Goal: Task Accomplishment & Management: Manage account settings

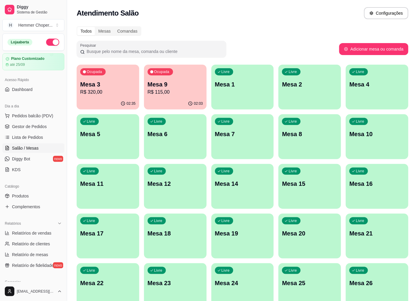
click at [27, 148] on span "Salão / Mesas" at bounding box center [25, 148] width 27 height 6
click at [33, 126] on span "Gestor de Pedidos" at bounding box center [29, 127] width 35 height 6
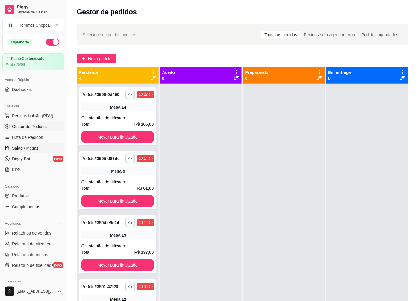
click at [33, 149] on span "Salão / Mesas" at bounding box center [25, 148] width 27 height 6
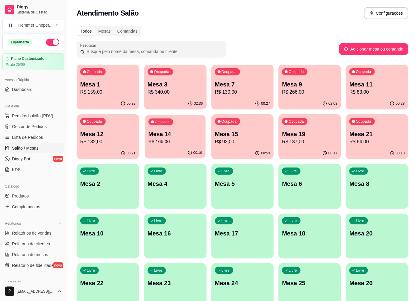
click at [176, 144] on p "R$ 165,00" at bounding box center [176, 141] width 54 height 7
click at [240, 140] on p "R$ 92,00" at bounding box center [242, 141] width 55 height 7
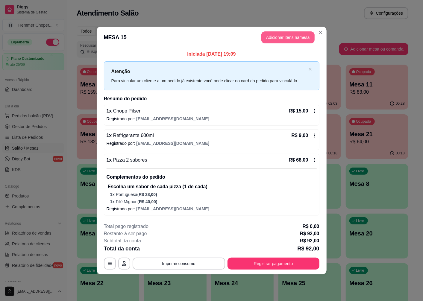
click at [284, 36] on button "Adicionar itens na mesa" at bounding box center [287, 37] width 53 height 12
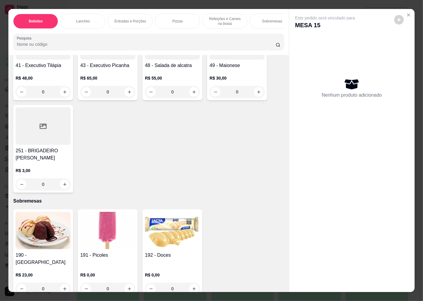
scroll to position [13, 0]
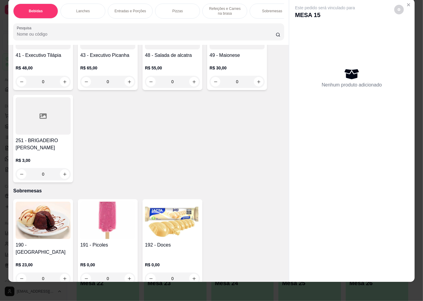
click at [109, 208] on img at bounding box center [107, 220] width 55 height 37
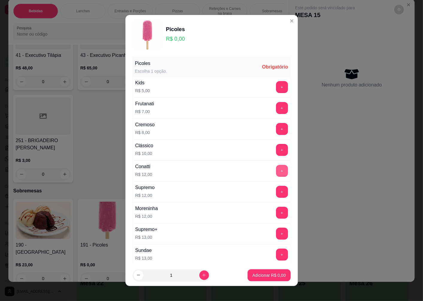
click at [276, 172] on button "+" at bounding box center [282, 171] width 12 height 12
click at [202, 276] on icon "increase-product-quantity" at bounding box center [204, 275] width 4 height 4
type input "2"
click at [259, 277] on p "Adicionar R$ 24,00" at bounding box center [268, 275] width 35 height 6
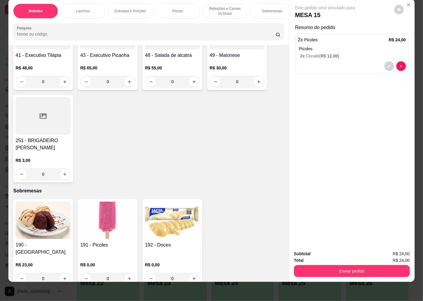
click at [156, 224] on img at bounding box center [172, 220] width 55 height 37
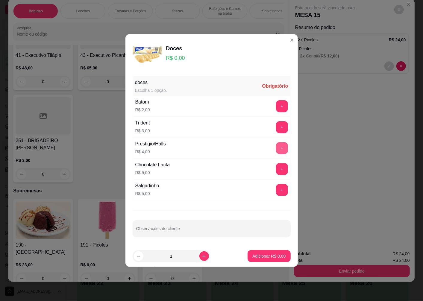
click at [277, 148] on button "+" at bounding box center [282, 148] width 12 height 12
click at [202, 258] on icon "increase-product-quantity" at bounding box center [204, 256] width 4 height 4
type input "2"
click at [252, 253] on p "Adicionar R$ 8,00" at bounding box center [268, 256] width 33 height 6
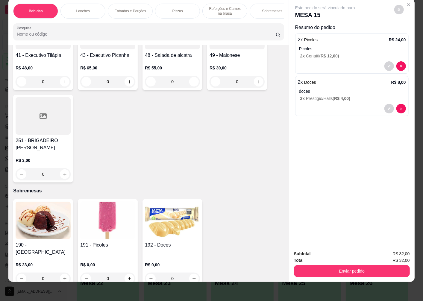
click at [336, 273] on div "Subtotal R$ 32,00 Total R$ 32,00 Enviar pedido" at bounding box center [351, 264] width 125 height 36
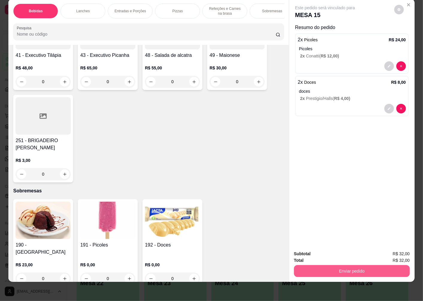
click at [333, 270] on button "Enviar pedido" at bounding box center [352, 271] width 116 height 12
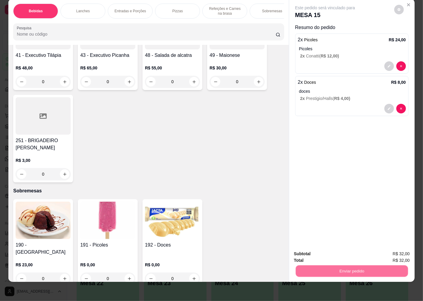
click at [308, 254] on button "Não registrar e enviar pedido" at bounding box center [332, 251] width 60 height 11
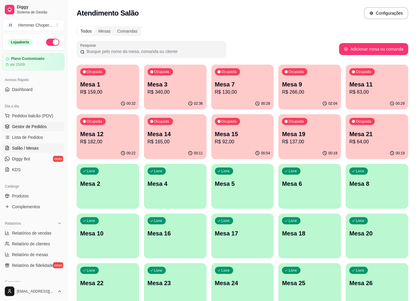
click at [37, 130] on link "Gestor de Pedidos" at bounding box center [33, 127] width 62 height 10
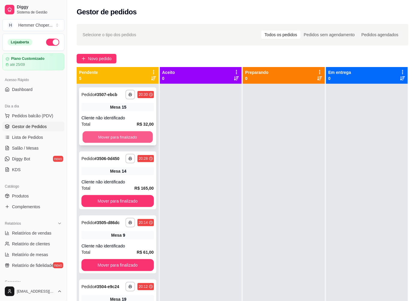
click at [110, 136] on button "Mover para finalizado" at bounding box center [118, 137] width 70 height 12
click at [34, 145] on span "Salão / Mesas" at bounding box center [25, 148] width 27 height 6
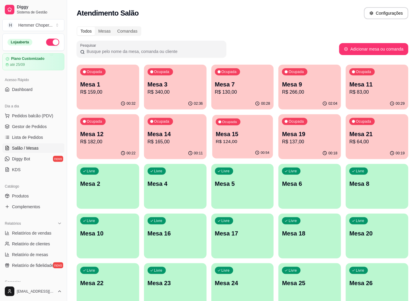
click at [243, 140] on p "R$ 124,00" at bounding box center [243, 141] width 54 height 7
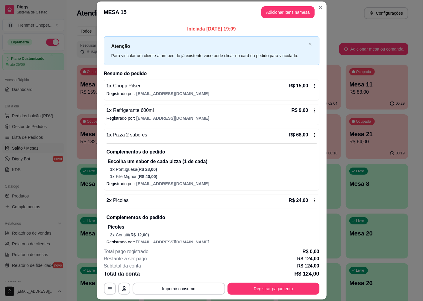
scroll to position [66, 0]
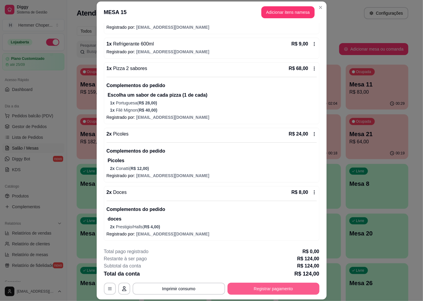
click at [264, 287] on button "Registrar pagamento" at bounding box center [274, 289] width 92 height 12
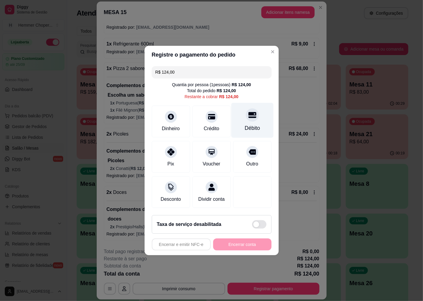
click at [242, 120] on div "Débito" at bounding box center [252, 120] width 42 height 35
click at [253, 124] on div "Débito" at bounding box center [252, 128] width 15 height 8
type input "R$ 0,00"
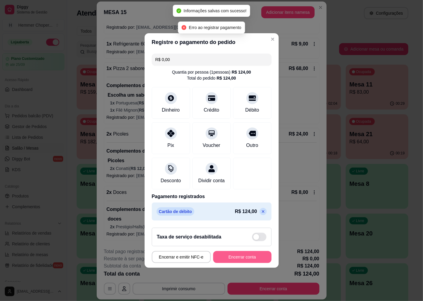
click at [217, 262] on button "Encerrar conta" at bounding box center [242, 257] width 58 height 12
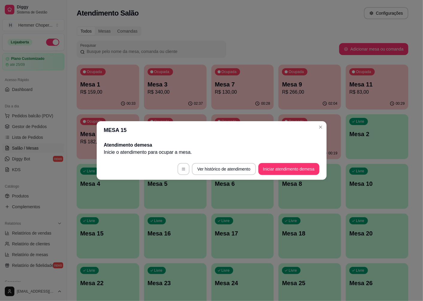
scroll to position [0, 0]
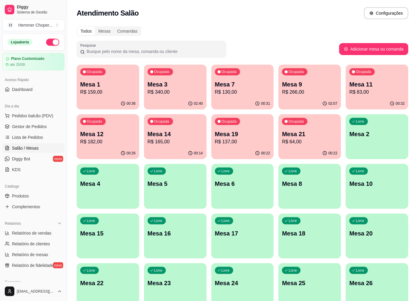
click at [162, 90] on p "R$ 340,00" at bounding box center [175, 92] width 55 height 7
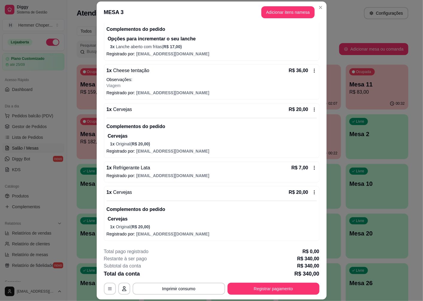
scroll to position [17, 0]
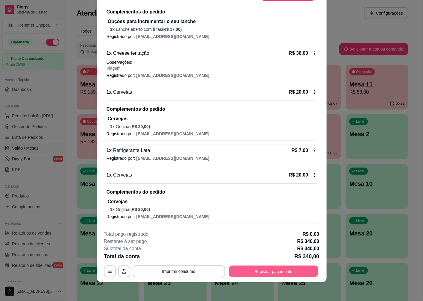
click at [249, 275] on button "Registrar pagamento" at bounding box center [273, 272] width 89 height 12
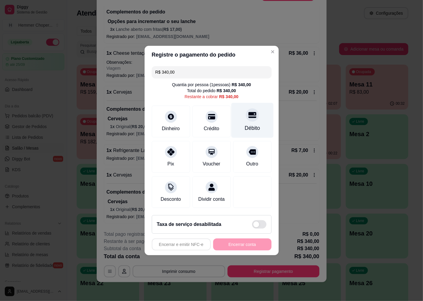
click at [244, 117] on div "Débito" at bounding box center [252, 120] width 42 height 35
type input "R$ 0,00"
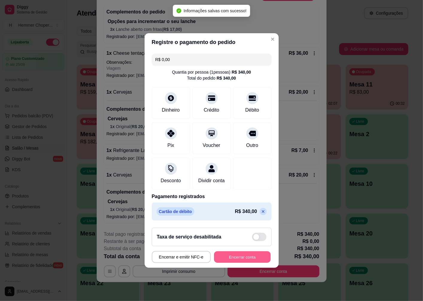
click at [234, 259] on button "Encerrar conta" at bounding box center [242, 258] width 57 height 12
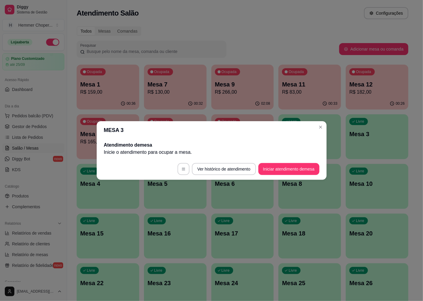
scroll to position [0, 0]
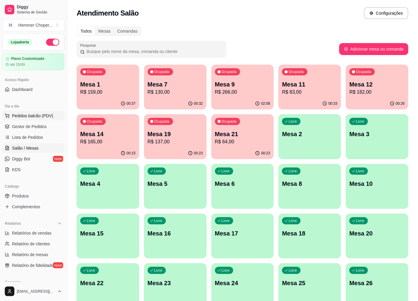
click at [33, 115] on span "Pedidos balcão (PDV)" at bounding box center [32, 116] width 41 height 6
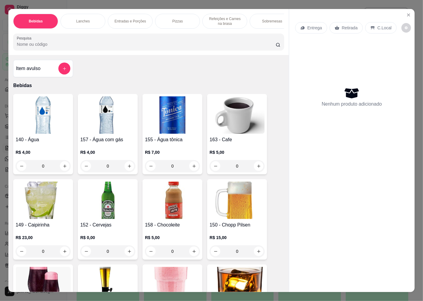
click at [343, 25] on p "Retirada" at bounding box center [350, 28] width 16 height 6
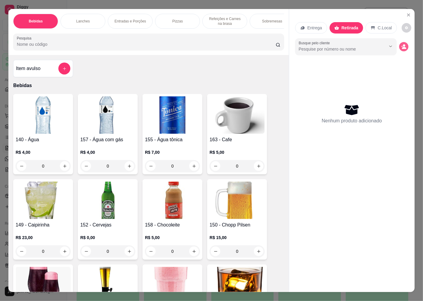
click at [403, 44] on icon "decrease-product-quantity" at bounding box center [403, 46] width 5 height 5
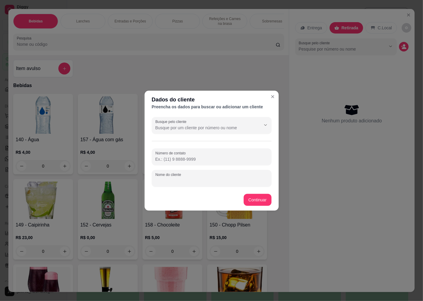
click at [177, 181] on div "Nome do cliente" at bounding box center [212, 178] width 120 height 17
type input "[PERSON_NAME]"
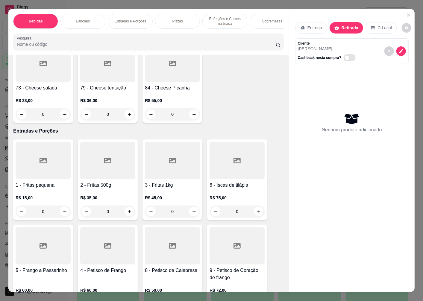
scroll to position [965, 0]
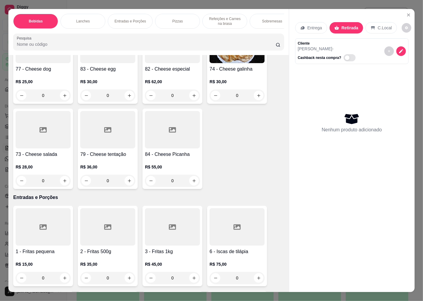
click at [39, 164] on p "R$ 28,00" at bounding box center [43, 167] width 55 height 6
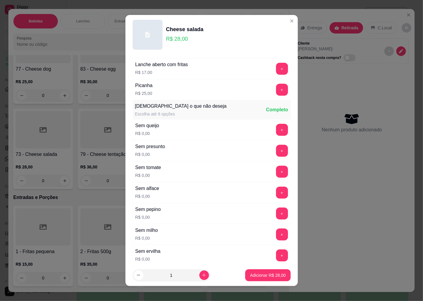
scroll to position [402, 0]
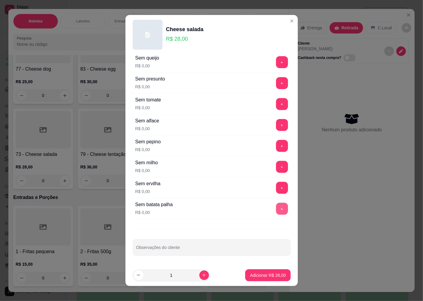
click at [276, 209] on button "+" at bounding box center [282, 209] width 12 height 12
click at [251, 275] on p "Adicionar R$ 28,00" at bounding box center [268, 275] width 35 height 6
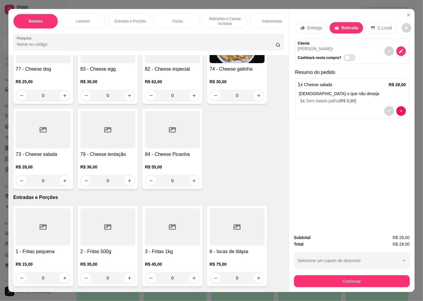
click at [40, 151] on h4 "73 - Cheese salada" at bounding box center [43, 154] width 55 height 7
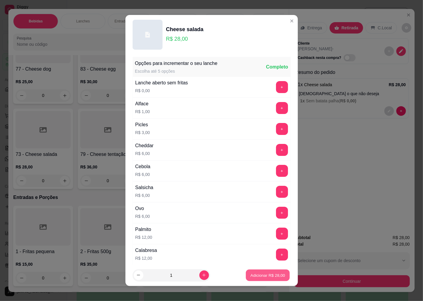
click at [252, 275] on p "Adicionar R$ 28,00" at bounding box center [268, 275] width 35 height 6
type input "1"
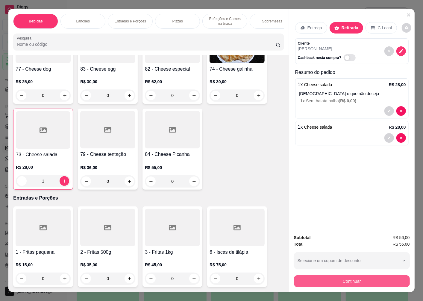
click at [324, 283] on button "Continuar" at bounding box center [352, 281] width 116 height 12
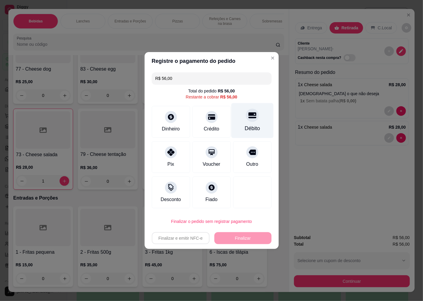
click at [244, 122] on div "Débito" at bounding box center [252, 120] width 42 height 35
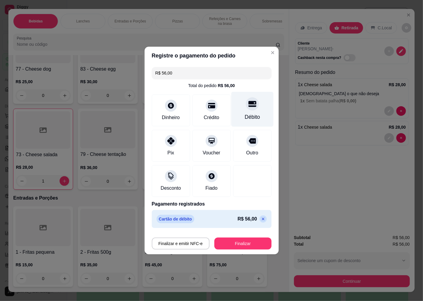
type input "R$ 0,00"
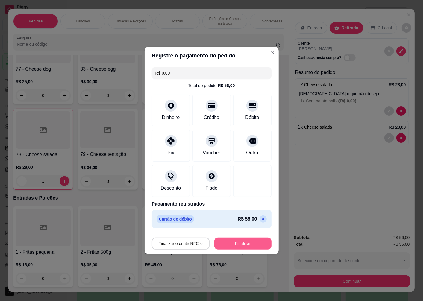
click at [226, 247] on button "Finalizar" at bounding box center [242, 244] width 57 height 12
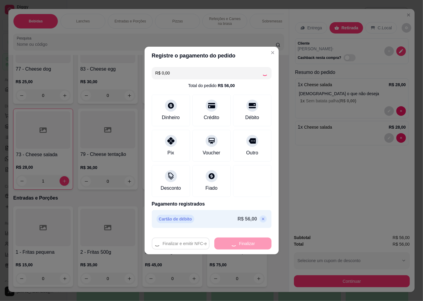
type input "0"
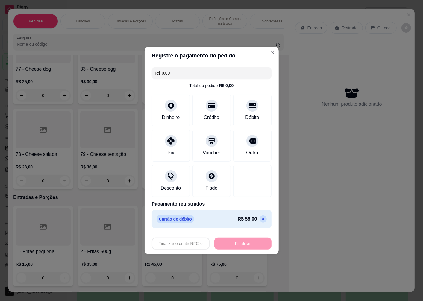
type input "-R$ 56,00"
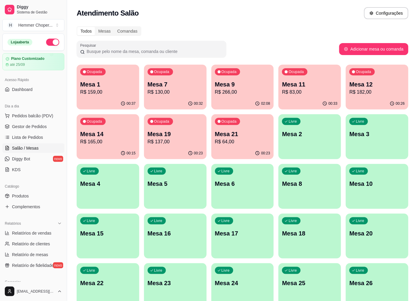
click at [171, 97] on div "Ocupada Mesa 7 R$ 130,00" at bounding box center [175, 81] width 63 height 33
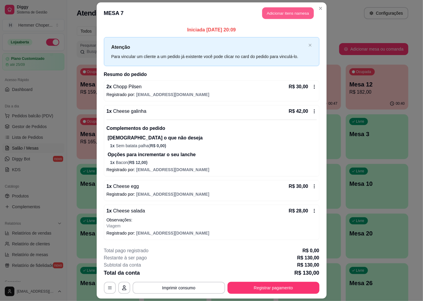
click at [285, 11] on button "Adicionar itens na mesa" at bounding box center [288, 13] width 52 height 12
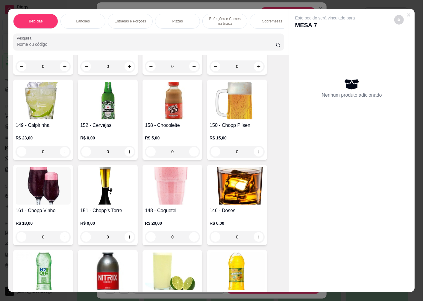
scroll to position [66, 0]
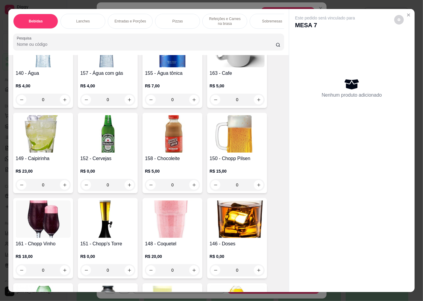
click at [234, 153] on img at bounding box center [237, 133] width 55 height 37
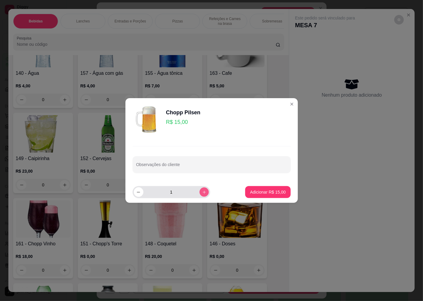
click at [202, 190] on icon "increase-product-quantity" at bounding box center [204, 192] width 4 height 4
type input "2"
click at [252, 190] on p "Adicionar R$ 30,00" at bounding box center [268, 192] width 36 height 6
type input "2"
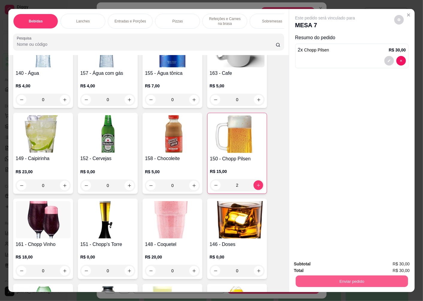
click at [331, 279] on button "Enviar pedido" at bounding box center [352, 281] width 112 height 12
click at [325, 265] on button "Não registrar e enviar pedido" at bounding box center [332, 264] width 62 height 11
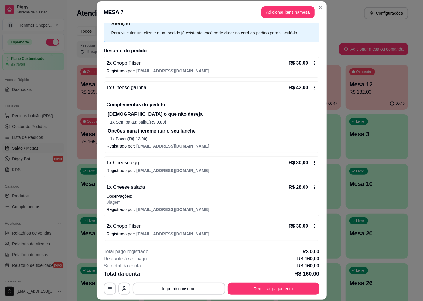
scroll to position [17, 0]
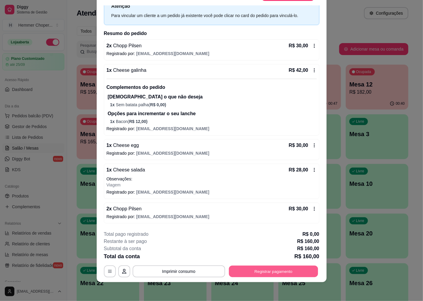
click at [254, 269] on button "Registrar pagamento" at bounding box center [273, 272] width 89 height 12
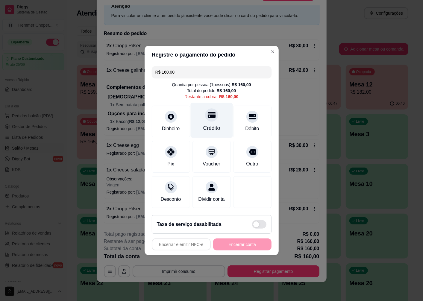
click at [204, 124] on div "Crédito" at bounding box center [211, 128] width 17 height 8
type input "R$ 0,00"
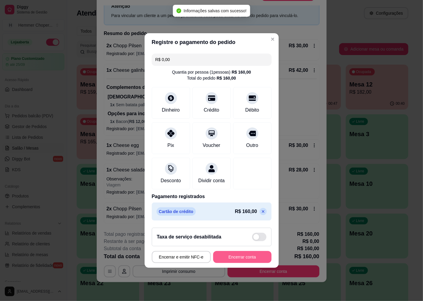
click at [244, 256] on button "Encerrar conta" at bounding box center [242, 257] width 58 height 12
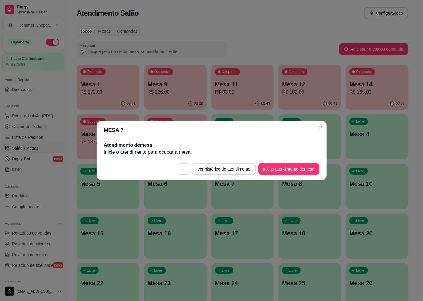
scroll to position [0, 0]
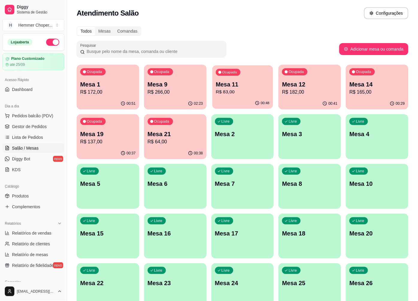
click at [237, 100] on div "00:48" at bounding box center [242, 103] width 61 height 11
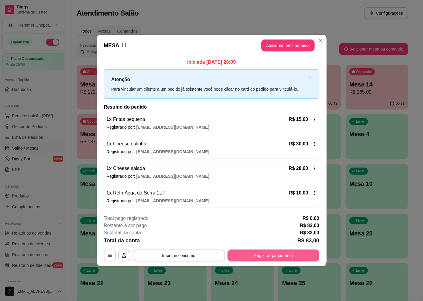
click at [263, 258] on button "Registrar pagamento" at bounding box center [274, 256] width 92 height 12
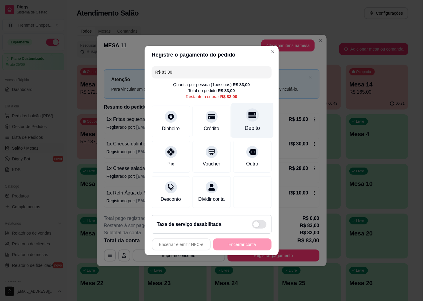
click at [250, 118] on div "Débito" at bounding box center [252, 120] width 42 height 35
type input "R$ 0,00"
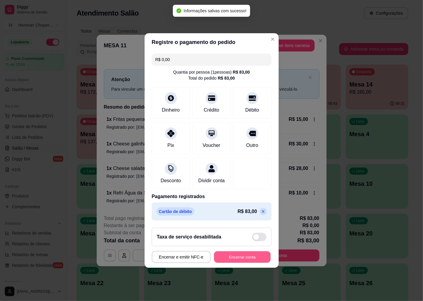
click at [226, 258] on button "Encerrar conta" at bounding box center [242, 258] width 57 height 12
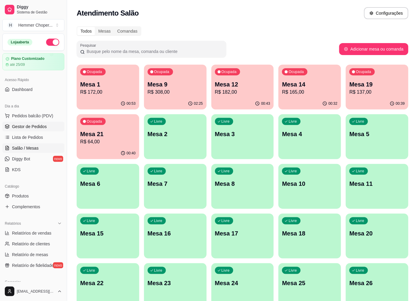
click at [36, 127] on span "Gestor de Pedidos" at bounding box center [29, 127] width 35 height 6
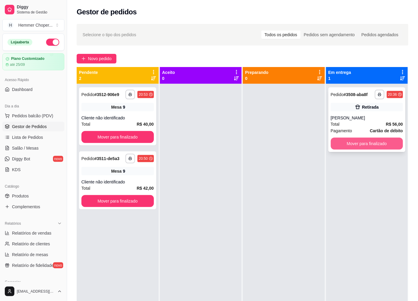
click at [344, 145] on button "Mover para finalizado" at bounding box center [367, 144] width 72 height 12
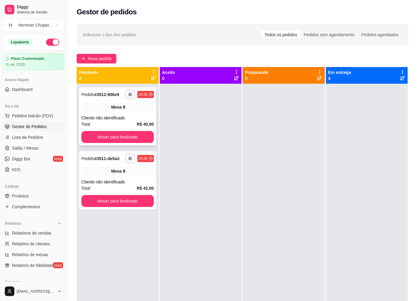
click at [118, 105] on span "Mesa" at bounding box center [116, 107] width 10 height 6
click at [25, 147] on span "Salão / Mesas" at bounding box center [25, 148] width 27 height 6
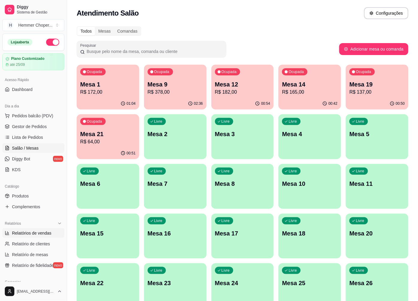
click at [40, 233] on span "Relatórios de vendas" at bounding box center [32, 233] width 40 height 6
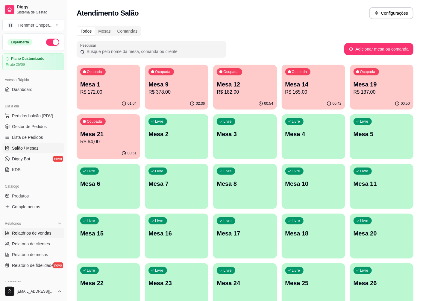
select select "ALL"
select select "0"
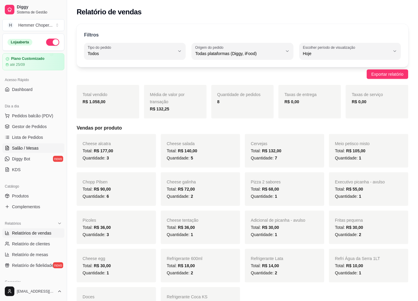
click at [29, 147] on span "Salão / Mesas" at bounding box center [25, 148] width 27 height 6
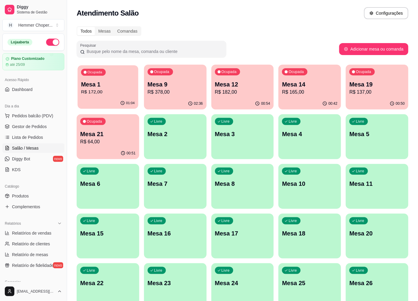
click at [114, 93] on p "R$ 172,00" at bounding box center [108, 92] width 54 height 7
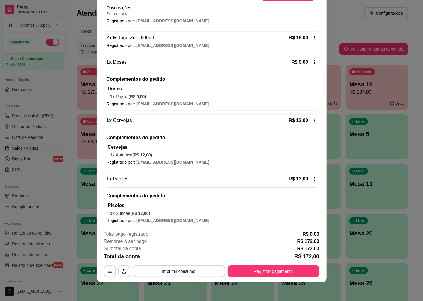
scroll to position [205, 0]
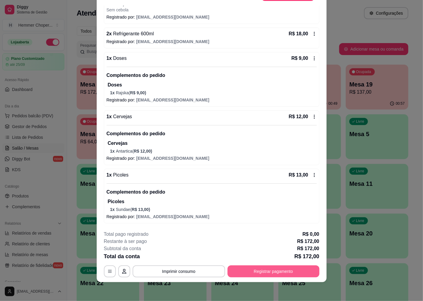
click at [270, 270] on button "Registrar pagamento" at bounding box center [274, 272] width 92 height 12
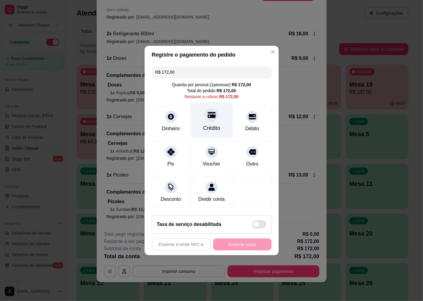
click at [213, 117] on div "Crédito" at bounding box center [211, 120] width 42 height 35
type input "R$ 0,00"
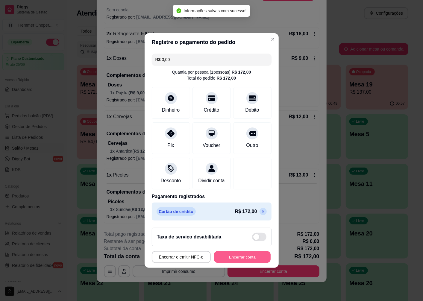
click at [235, 258] on button "Encerrar conta" at bounding box center [242, 258] width 57 height 12
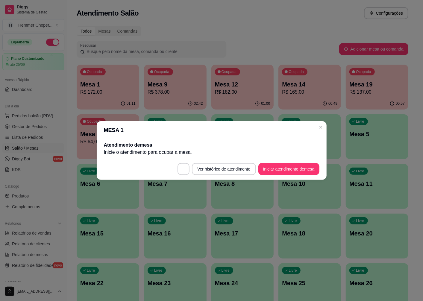
scroll to position [0, 0]
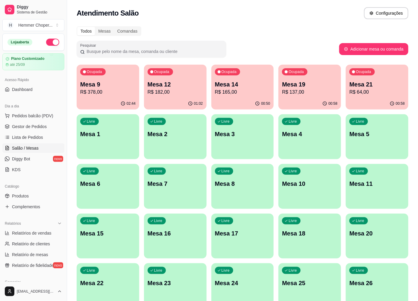
click at [172, 88] on p "Mesa 12" at bounding box center [175, 84] width 55 height 8
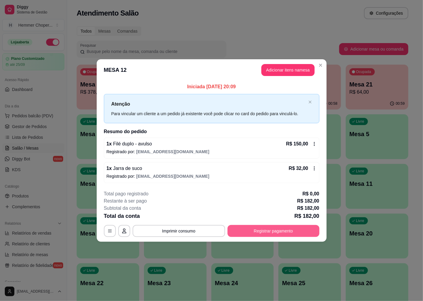
click at [259, 230] on button "Registrar pagamento" at bounding box center [274, 231] width 92 height 12
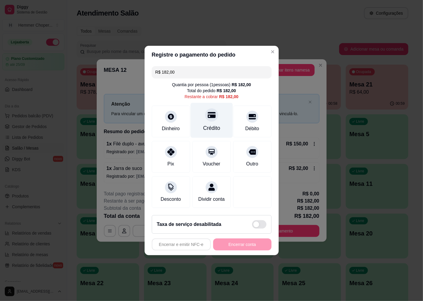
click at [204, 118] on div "Crédito" at bounding box center [211, 120] width 42 height 35
type input "R$ 0,00"
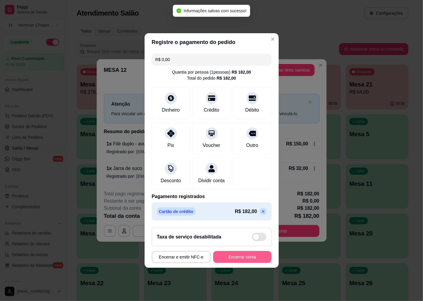
click at [229, 263] on button "Encerrar conta" at bounding box center [242, 257] width 58 height 12
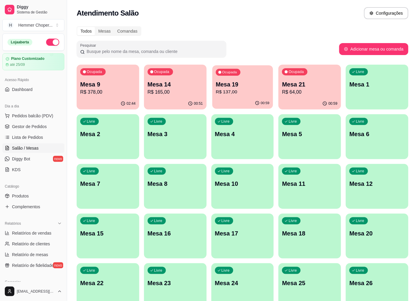
click at [243, 93] on p "R$ 137,00" at bounding box center [243, 92] width 54 height 7
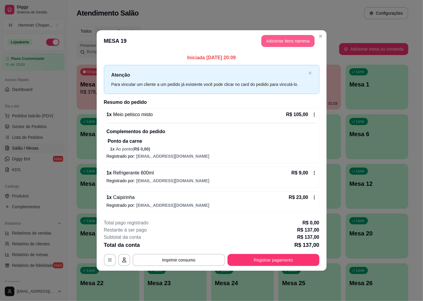
click at [271, 40] on button "Adicionar itens na mesa" at bounding box center [287, 41] width 53 height 12
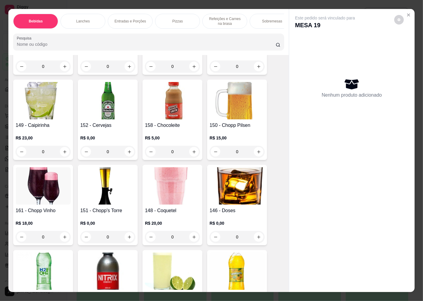
scroll to position [66, 0]
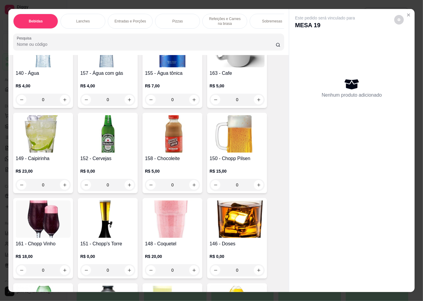
click at [43, 143] on img at bounding box center [43, 133] width 55 height 37
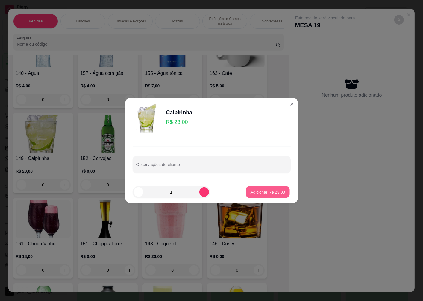
click at [260, 192] on p "Adicionar R$ 23,00" at bounding box center [268, 192] width 35 height 6
type input "1"
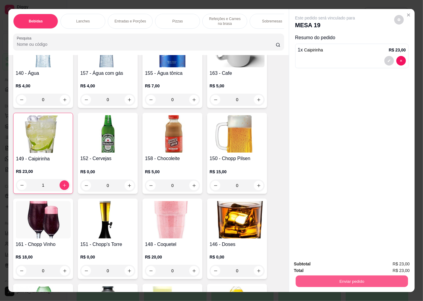
click at [327, 281] on button "Enviar pedido" at bounding box center [352, 281] width 112 height 12
click at [312, 266] on button "Não registrar e enviar pedido" at bounding box center [332, 264] width 60 height 11
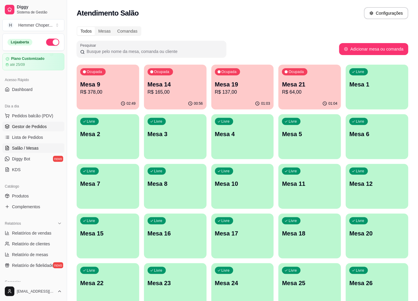
click at [34, 128] on span "Gestor de Pedidos" at bounding box center [29, 127] width 35 height 6
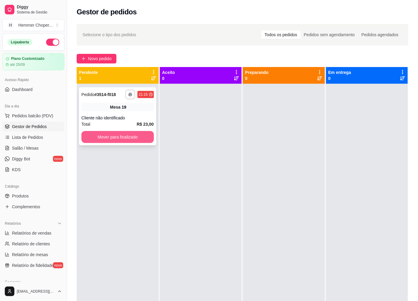
click at [121, 137] on button "Mover para finalizado" at bounding box center [117, 137] width 72 height 12
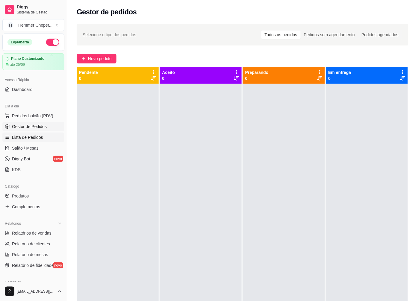
click at [24, 137] on span "Lista de Pedidos" at bounding box center [27, 137] width 31 height 6
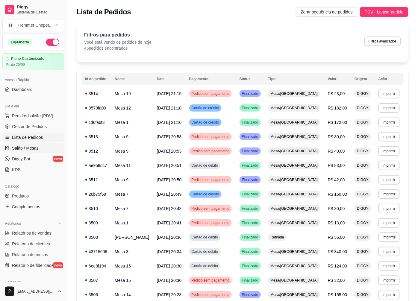
click at [20, 148] on span "Salão / Mesas" at bounding box center [25, 148] width 27 height 6
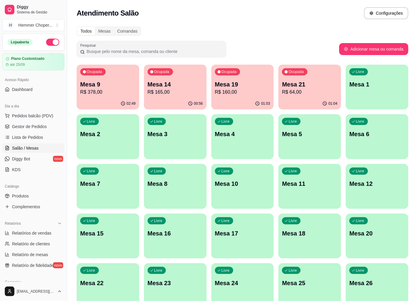
click at [246, 86] on p "Mesa 19" at bounding box center [242, 84] width 55 height 8
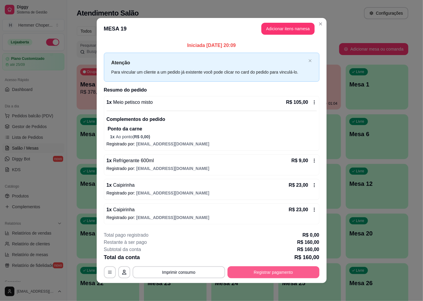
click at [254, 272] on button "Registrar pagamento" at bounding box center [274, 272] width 92 height 12
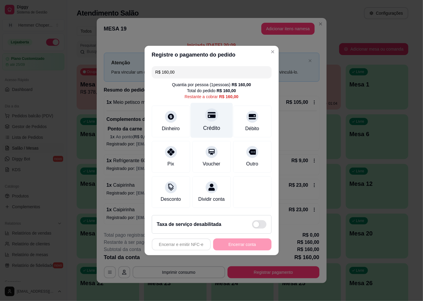
click at [211, 117] on div at bounding box center [211, 114] width 13 height 13
type input "R$ 0,00"
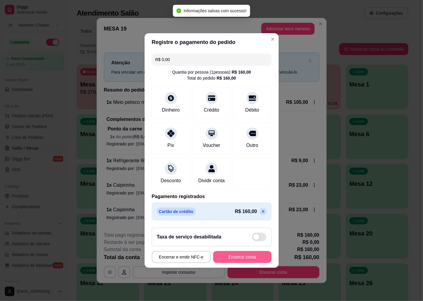
click at [239, 261] on button "Encerrar conta" at bounding box center [242, 257] width 58 height 12
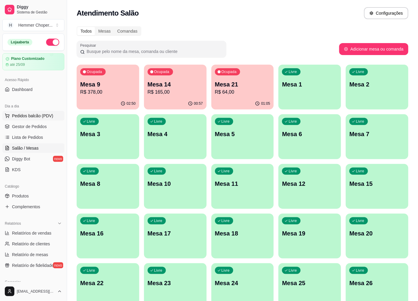
click at [39, 117] on span "Pedidos balcão (PDV)" at bounding box center [32, 116] width 41 height 6
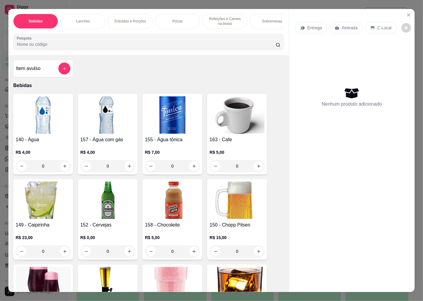
click at [343, 25] on p "Retirada" at bounding box center [350, 28] width 16 height 6
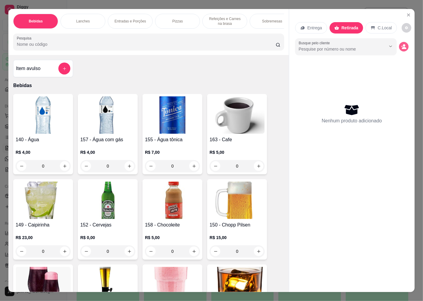
click at [401, 46] on icon "decrease-product-quantity" at bounding box center [401, 46] width 1 height 1
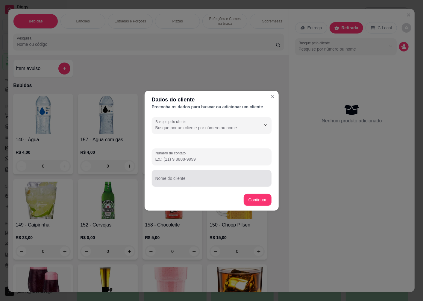
click at [187, 177] on div at bounding box center [211, 178] width 113 height 12
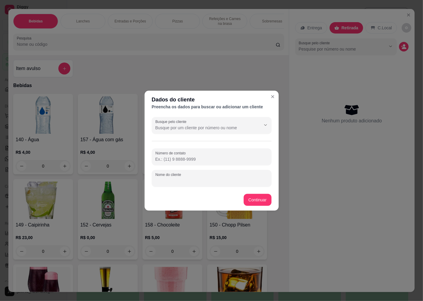
click at [186, 184] on div at bounding box center [211, 178] width 113 height 12
type input "ELIANE"
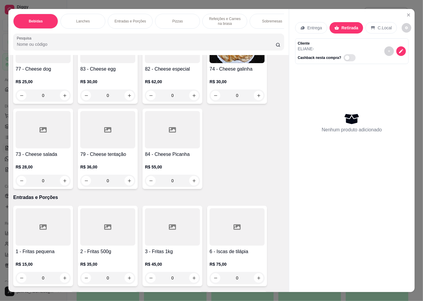
scroll to position [998, 0]
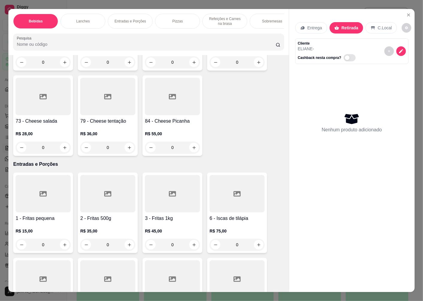
click at [37, 109] on div at bounding box center [43, 96] width 55 height 37
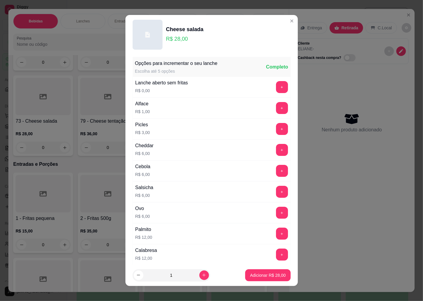
scroll to position [133, 0]
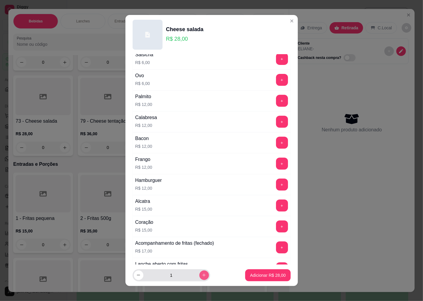
click at [202, 276] on icon "increase-product-quantity" at bounding box center [204, 275] width 4 height 4
type input "2"
click at [256, 273] on p "Adicionar R$ 56,00" at bounding box center [268, 275] width 35 height 6
type input "2"
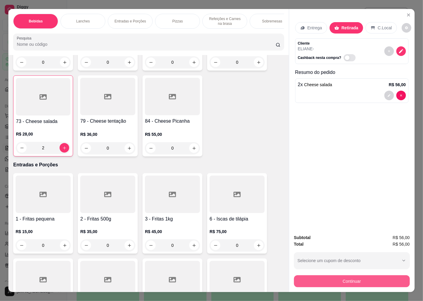
click at [319, 281] on button "Continuar" at bounding box center [352, 281] width 116 height 12
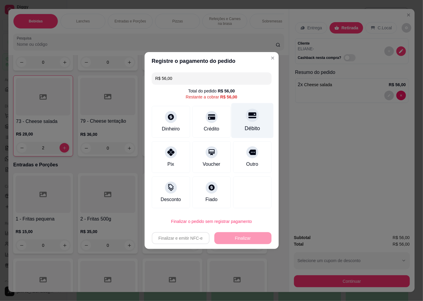
click at [249, 123] on div "Débito" at bounding box center [252, 120] width 42 height 35
type input "R$ 0,00"
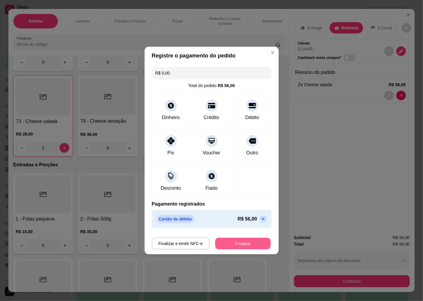
click at [236, 246] on button "Finalizar" at bounding box center [242, 244] width 55 height 12
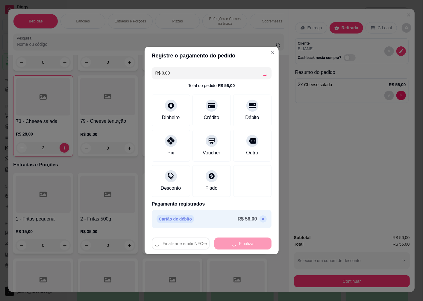
type input "0"
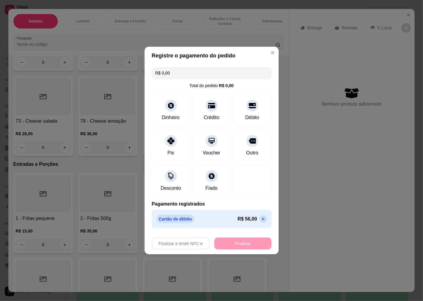
type input "-R$ 56,00"
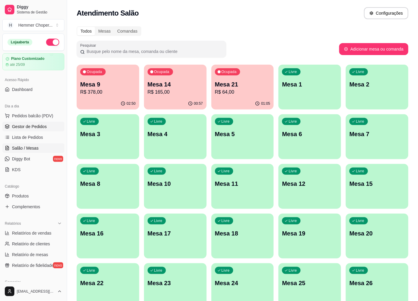
click at [25, 126] on span "Gestor de Pedidos" at bounding box center [29, 127] width 35 height 6
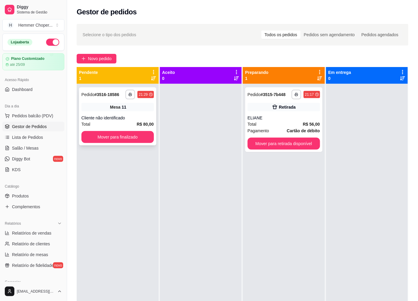
click at [118, 117] on div "Cliente não identificado" at bounding box center [117, 118] width 72 height 6
click at [29, 147] on span "Salão / Mesas" at bounding box center [25, 148] width 27 height 6
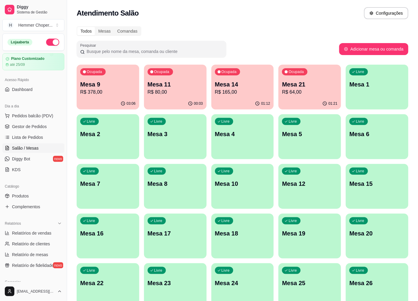
click at [116, 87] on p "Mesa 9" at bounding box center [107, 84] width 55 height 8
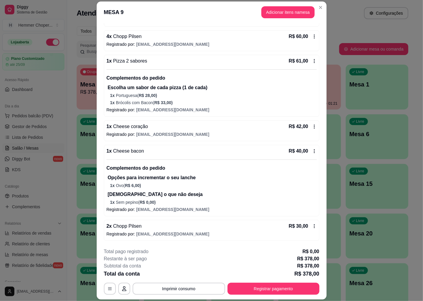
scroll to position [17, 0]
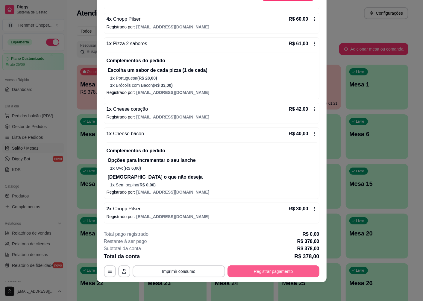
click at [257, 272] on button "Registrar pagamento" at bounding box center [274, 272] width 92 height 12
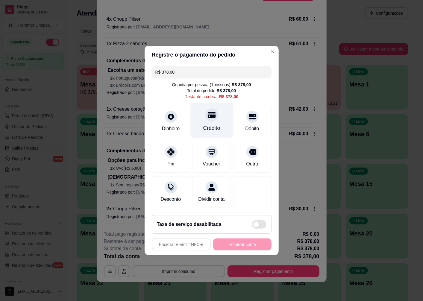
click at [206, 117] on div at bounding box center [211, 114] width 13 height 13
type input "R$ 0,00"
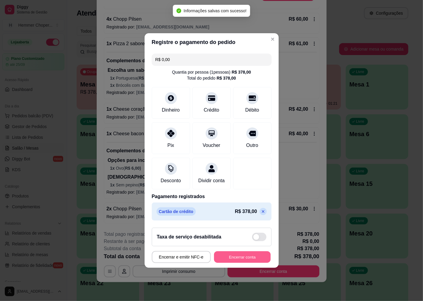
click at [226, 261] on button "Encerrar conta" at bounding box center [242, 258] width 57 height 12
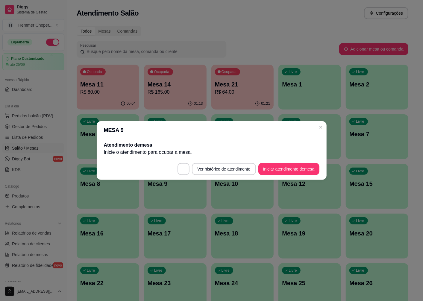
scroll to position [0, 0]
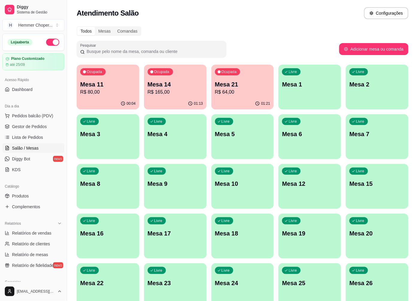
click at [172, 86] on p "Mesa 14" at bounding box center [175, 84] width 55 height 8
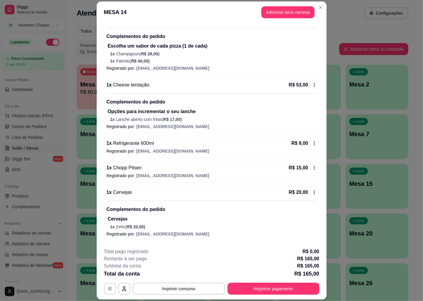
scroll to position [17, 0]
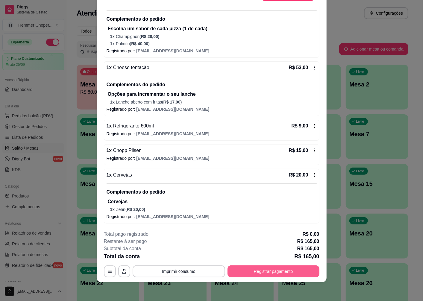
click at [249, 272] on button "Registrar pagamento" at bounding box center [274, 272] width 92 height 12
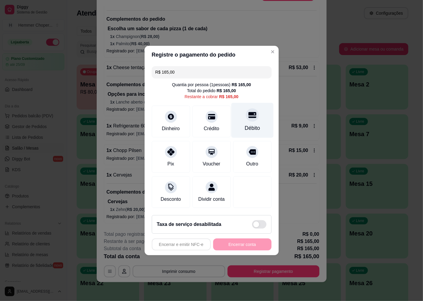
click at [251, 116] on div at bounding box center [252, 114] width 13 height 13
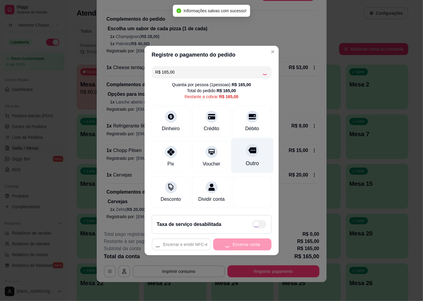
type input "R$ 0,00"
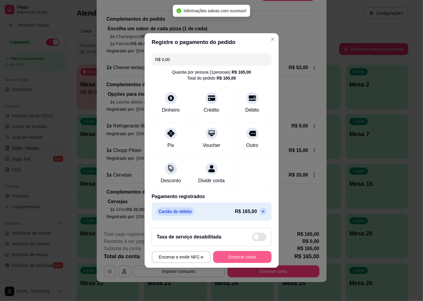
click at [227, 261] on button "Encerrar conta" at bounding box center [242, 257] width 58 height 12
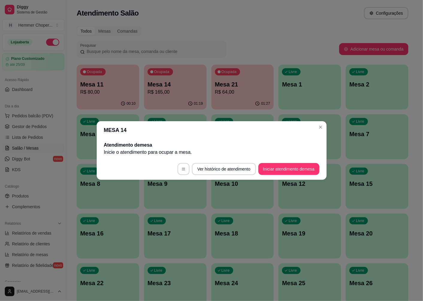
scroll to position [0, 0]
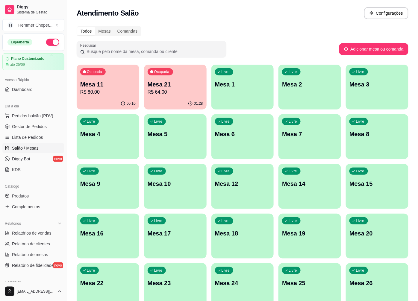
click at [172, 85] on p "Mesa 21" at bounding box center [175, 84] width 55 height 8
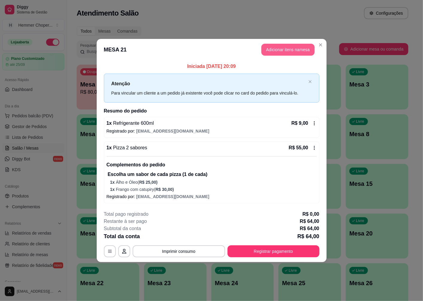
click at [294, 50] on button "Adicionar itens na mesa" at bounding box center [287, 50] width 53 height 12
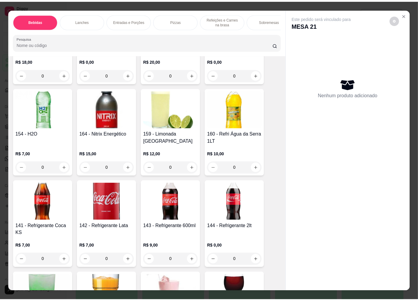
scroll to position [333, 0]
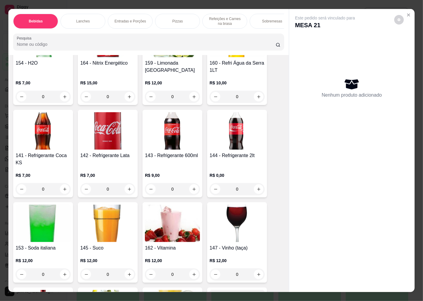
click at [167, 159] on h4 "143 - Refrigerante 600ml" at bounding box center [172, 155] width 55 height 7
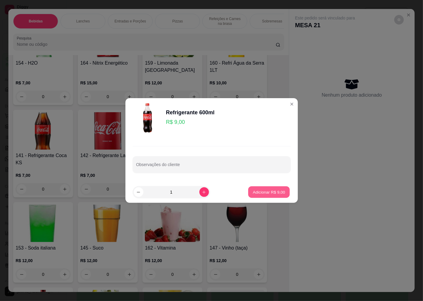
click at [258, 192] on p "Adicionar R$ 9,00" at bounding box center [269, 192] width 32 height 6
type input "1"
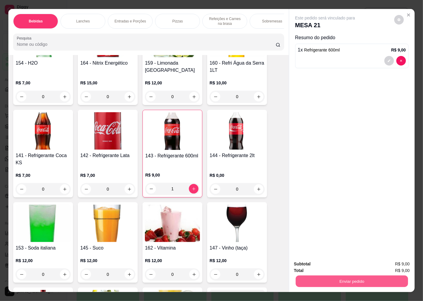
click at [319, 282] on button "Enviar pedido" at bounding box center [352, 281] width 112 height 12
click at [312, 264] on button "Não registrar e enviar pedido" at bounding box center [332, 264] width 60 height 11
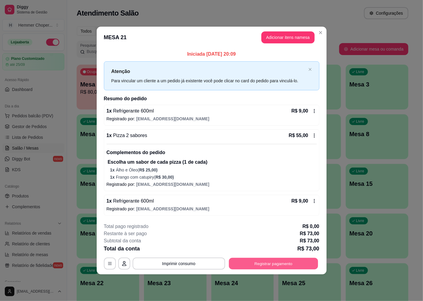
click at [271, 260] on button "Registrar pagamento" at bounding box center [273, 264] width 89 height 12
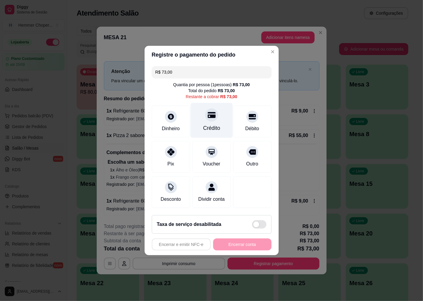
click at [214, 114] on div at bounding box center [211, 114] width 13 height 13
type input "R$ 0,00"
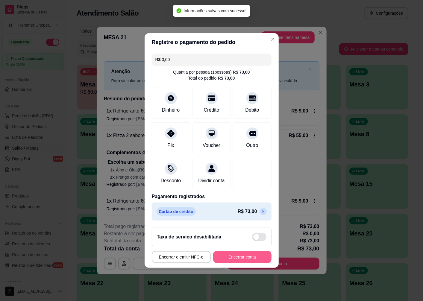
click at [237, 259] on button "Encerrar conta" at bounding box center [242, 257] width 58 height 12
